Goal: Check status: Check status

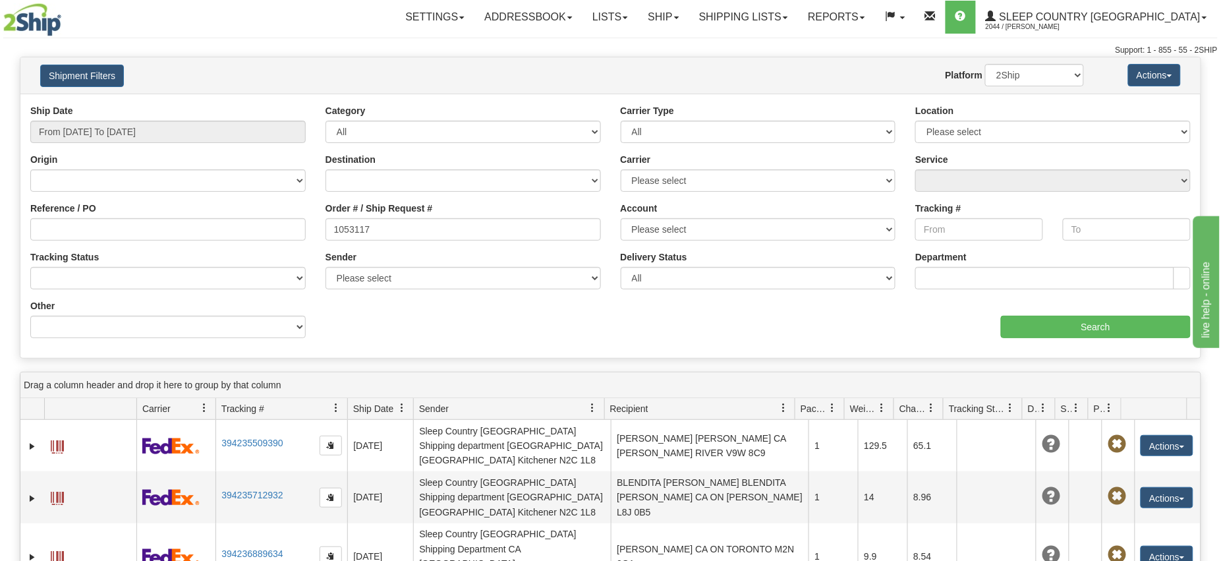
type input "1053117"
type input "[DATE]"
click at [130, 129] on input "From [DATE] To [DATE]" at bounding box center [167, 132] width 275 height 22
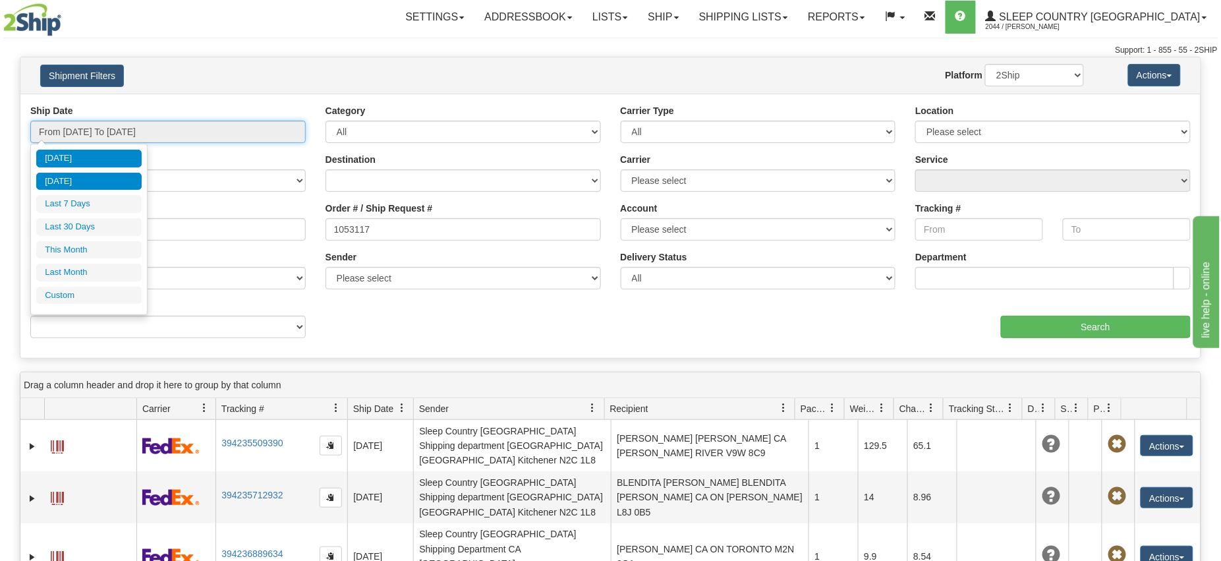
type input "[DATE]"
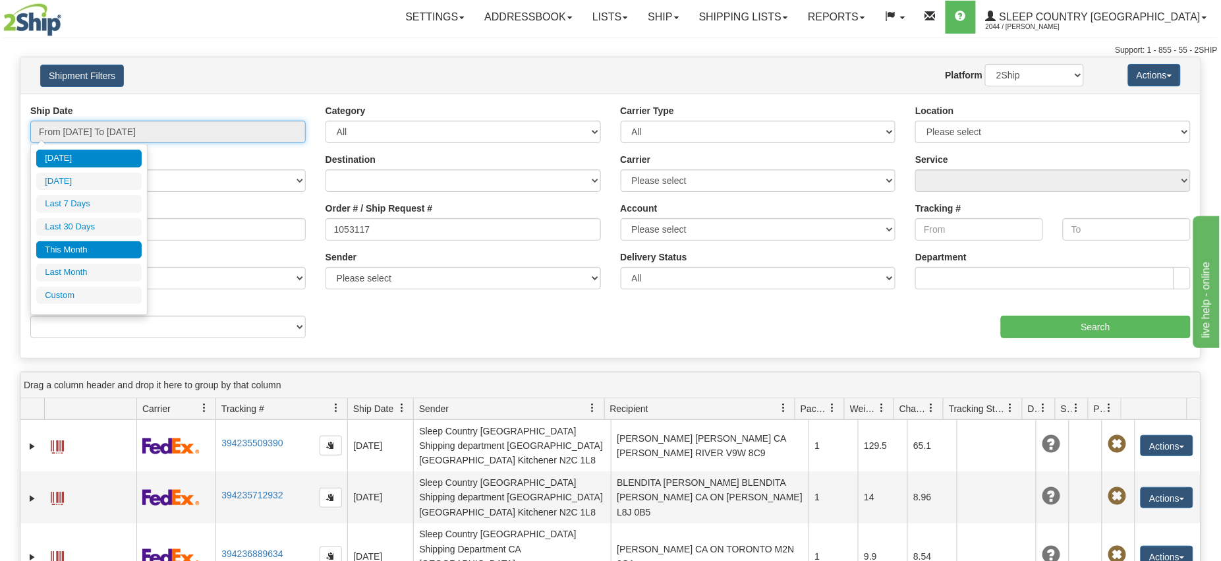
type input "[DATE]"
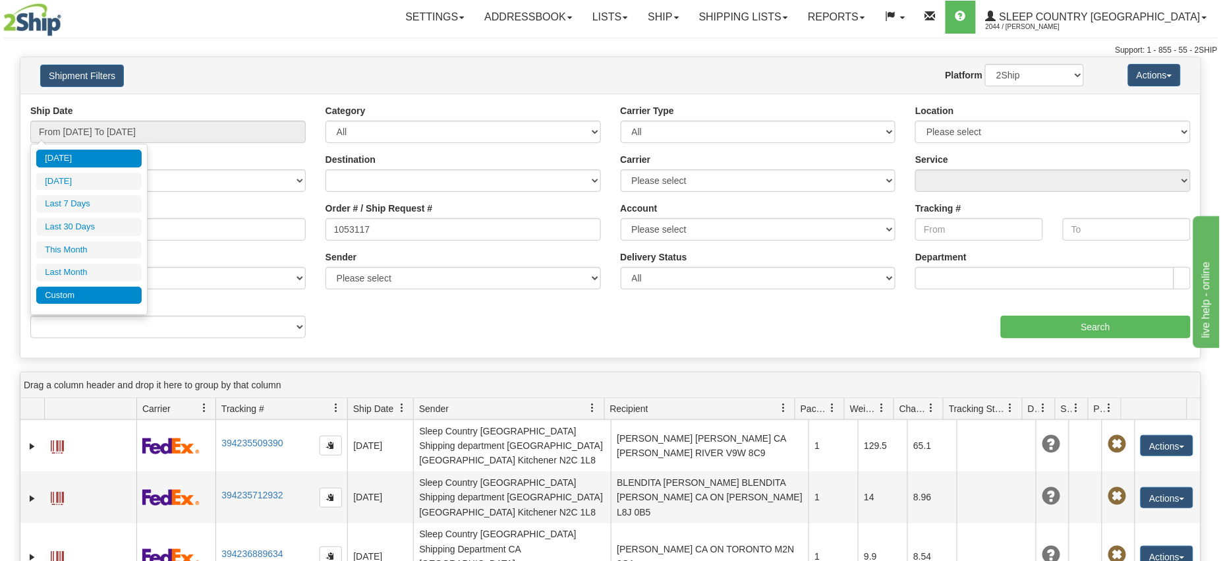
click at [76, 297] on li "Custom" at bounding box center [88, 296] width 105 height 18
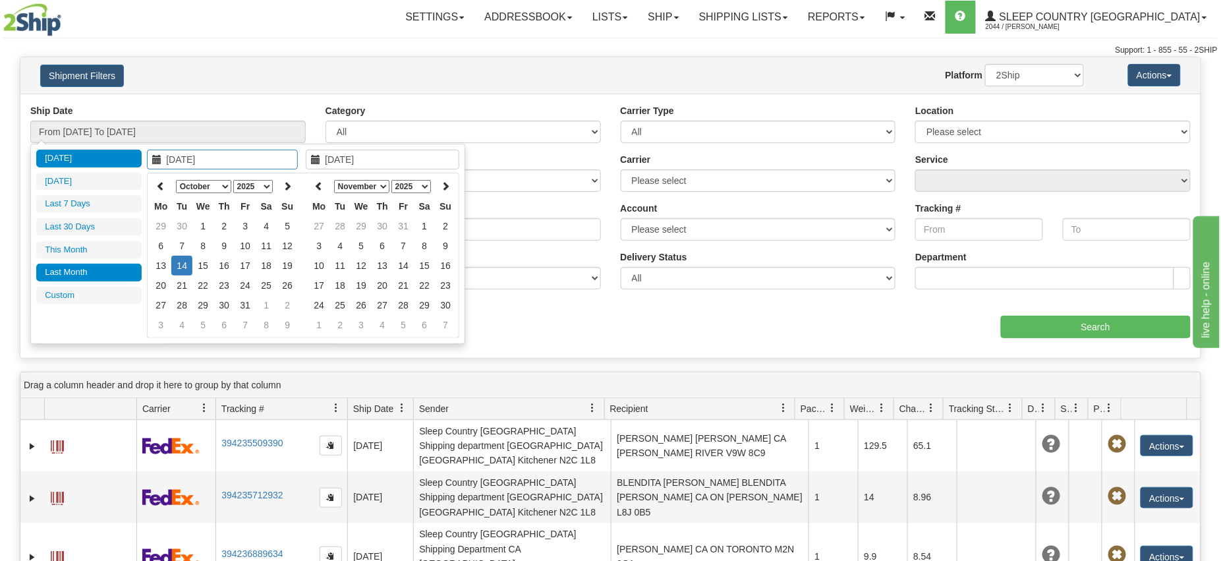
type input "[DATE]"
click at [163, 186] on icon at bounding box center [160, 185] width 9 height 9
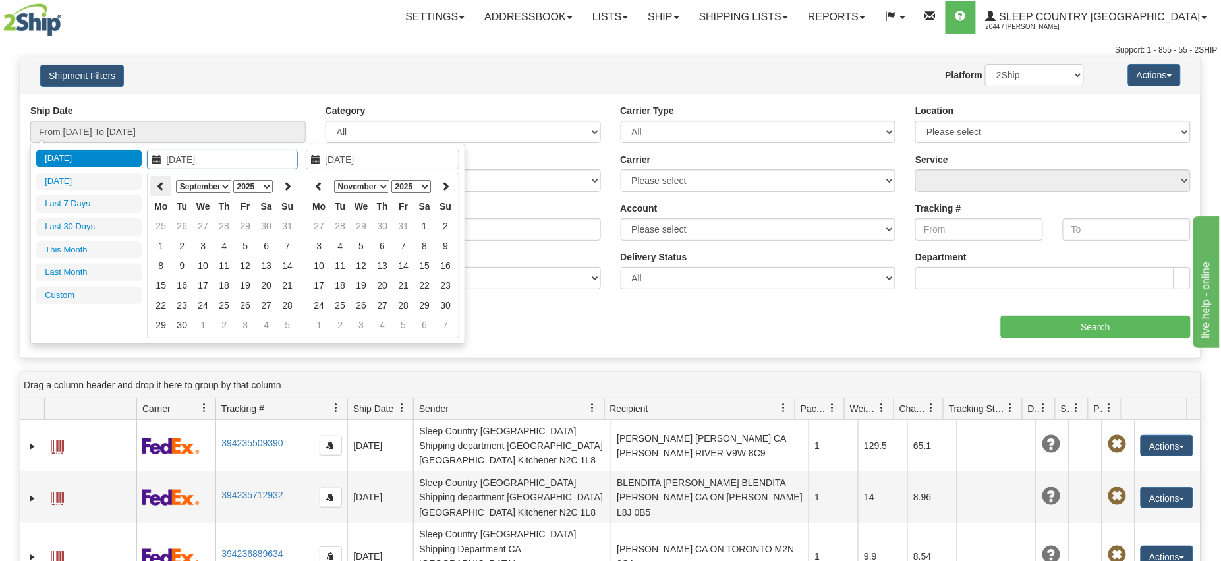
click at [163, 186] on icon at bounding box center [160, 185] width 9 height 9
type input "[DATE]"
click at [249, 225] on td "1" at bounding box center [245, 226] width 21 height 20
click at [321, 183] on icon at bounding box center [318, 185] width 9 height 9
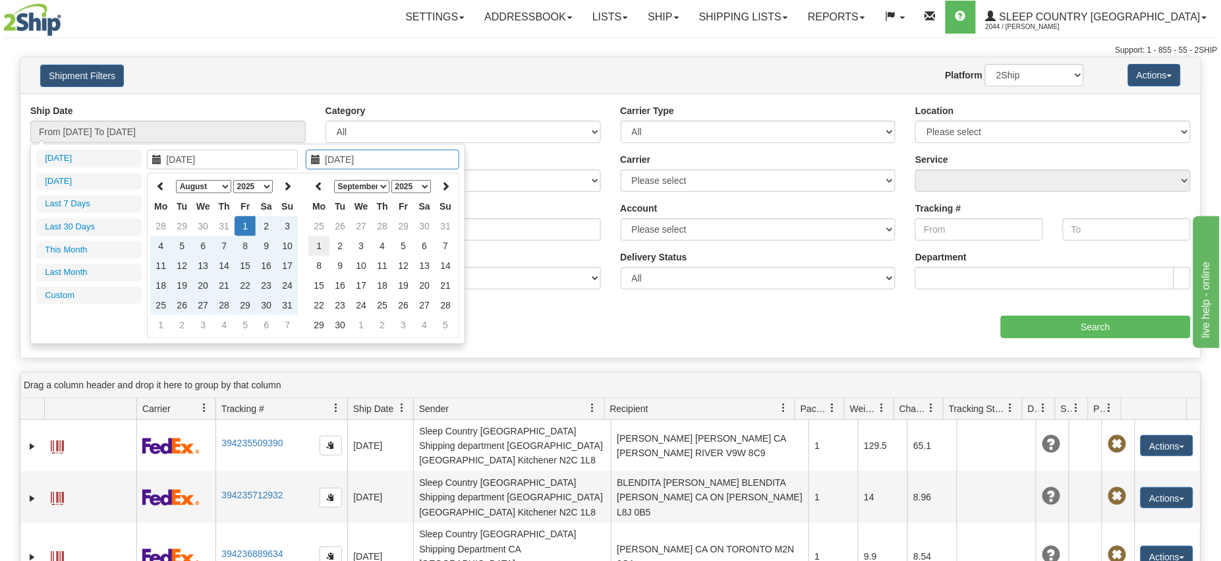
type input "[DATE]"
click at [320, 244] on td "1" at bounding box center [318, 246] width 21 height 20
type input "From [DATE] To [DATE]"
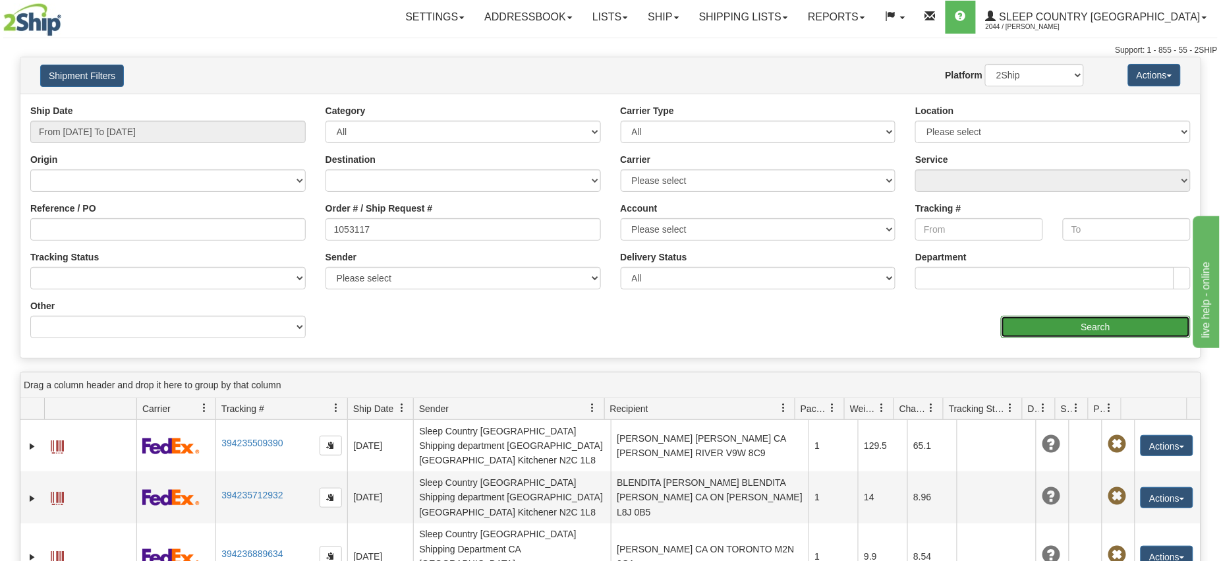
click at [1041, 324] on input "Search" at bounding box center [1096, 327] width 190 height 22
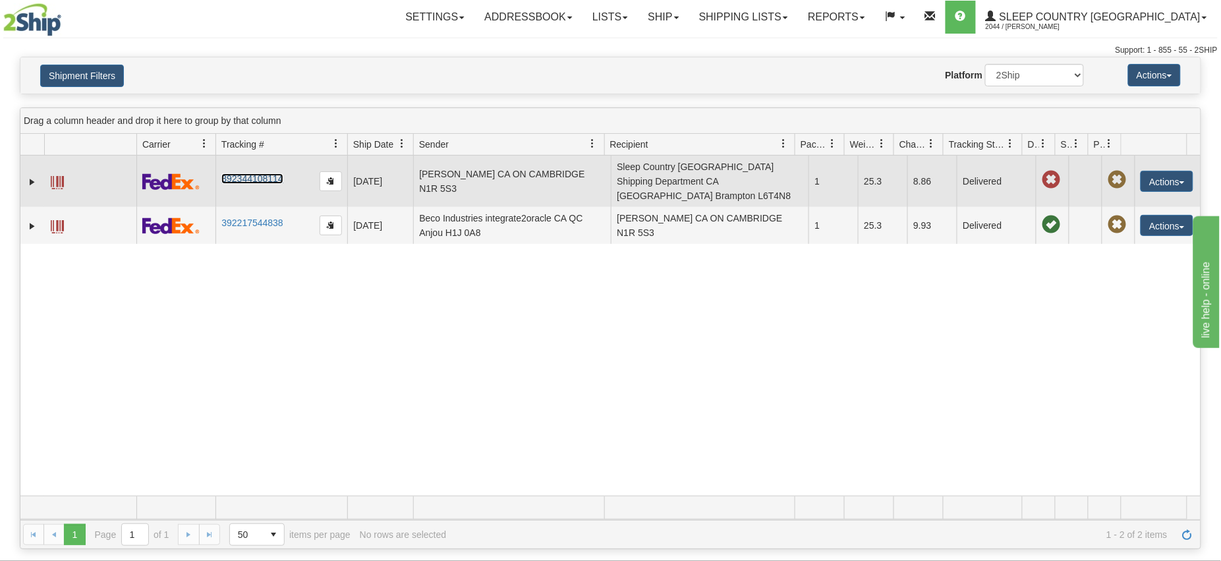
click at [258, 173] on link "392344108114" at bounding box center [251, 178] width 61 height 11
click at [1165, 177] on button "Actions" at bounding box center [1166, 181] width 53 height 21
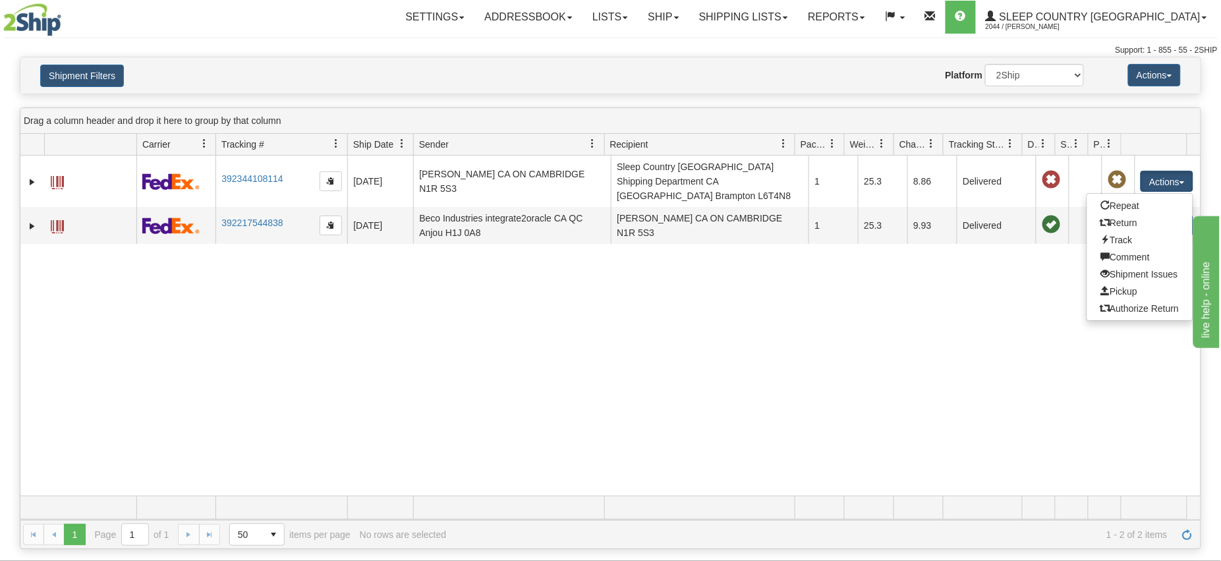
click at [715, 296] on div "31501284 2044 392344108114 [DATE] [DATE] 05:01:35 PM [PERSON_NAME] [GEOGRAPHIC_…" at bounding box center [610, 325] width 1180 height 341
